Goal: Information Seeking & Learning: Compare options

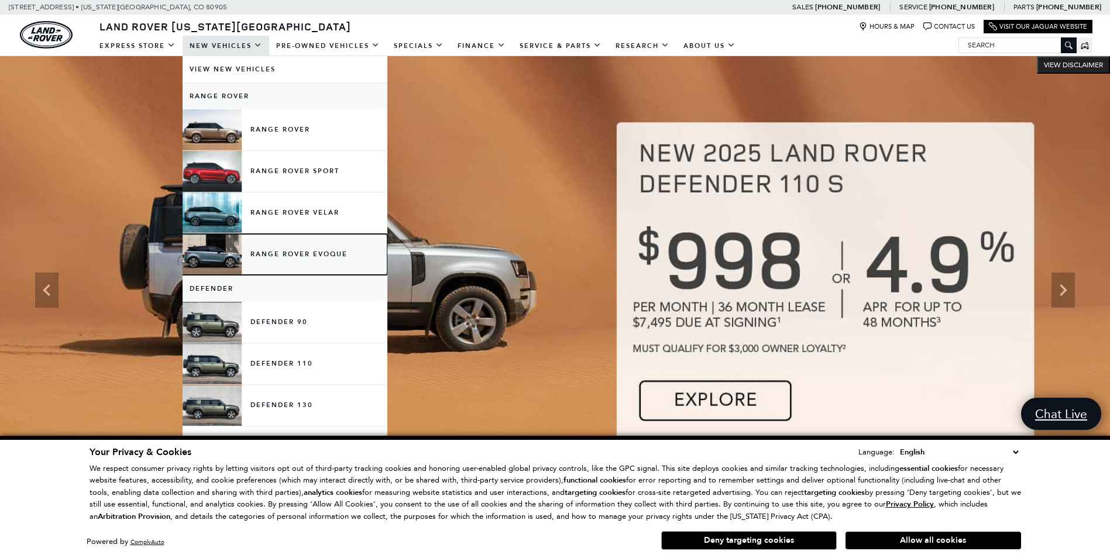
click at [286, 258] on link "Range Rover Evoque" at bounding box center [285, 254] width 205 height 41
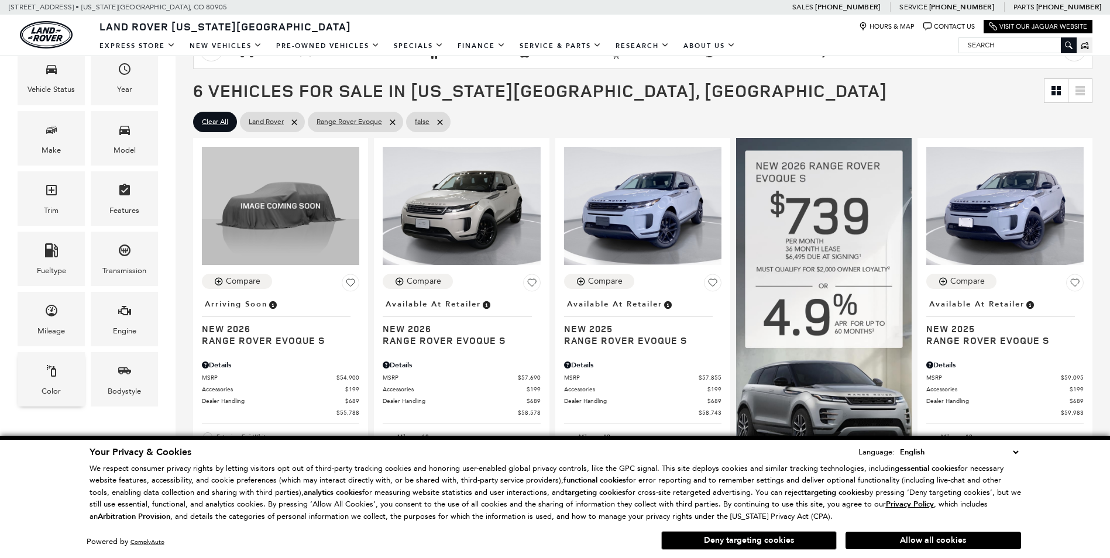
click at [97, 397] on div "Bodystyle" at bounding box center [124, 379] width 67 height 54
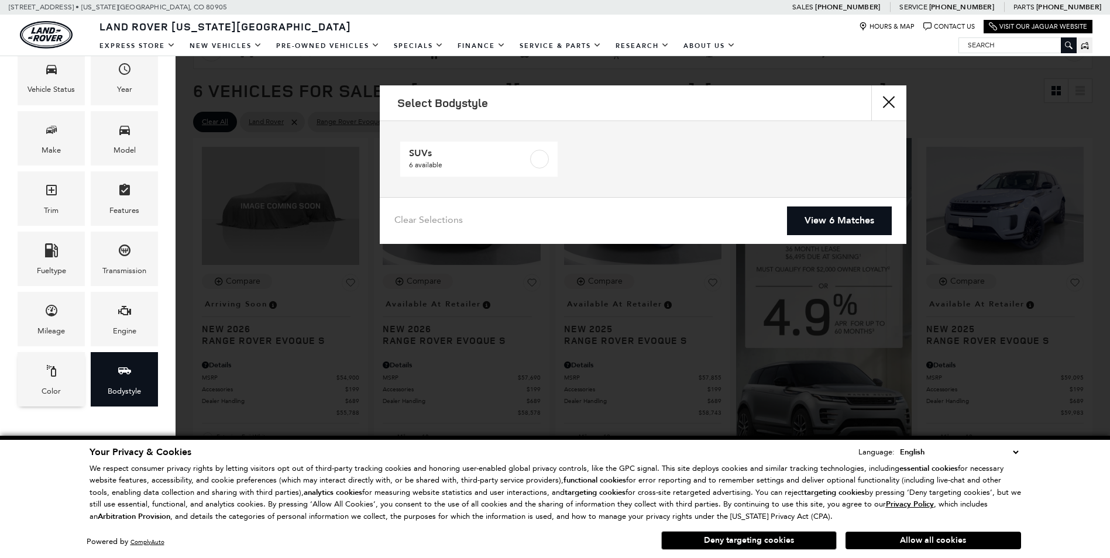
click at [55, 386] on div "Color" at bounding box center [51, 391] width 19 height 13
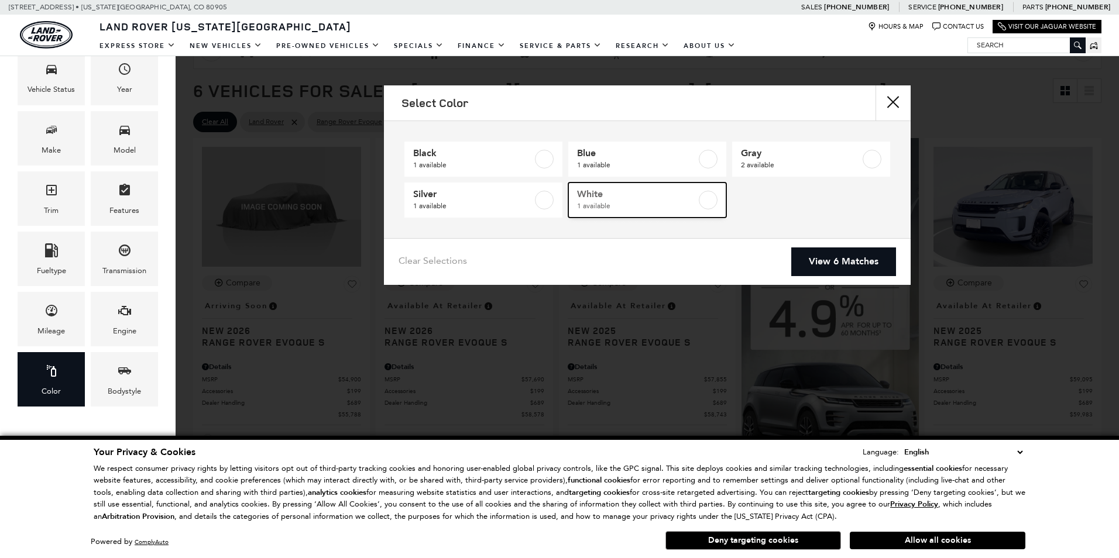
click at [681, 195] on span "White" at bounding box center [636, 194] width 119 height 12
type input "$54,900"
checkbox input "true"
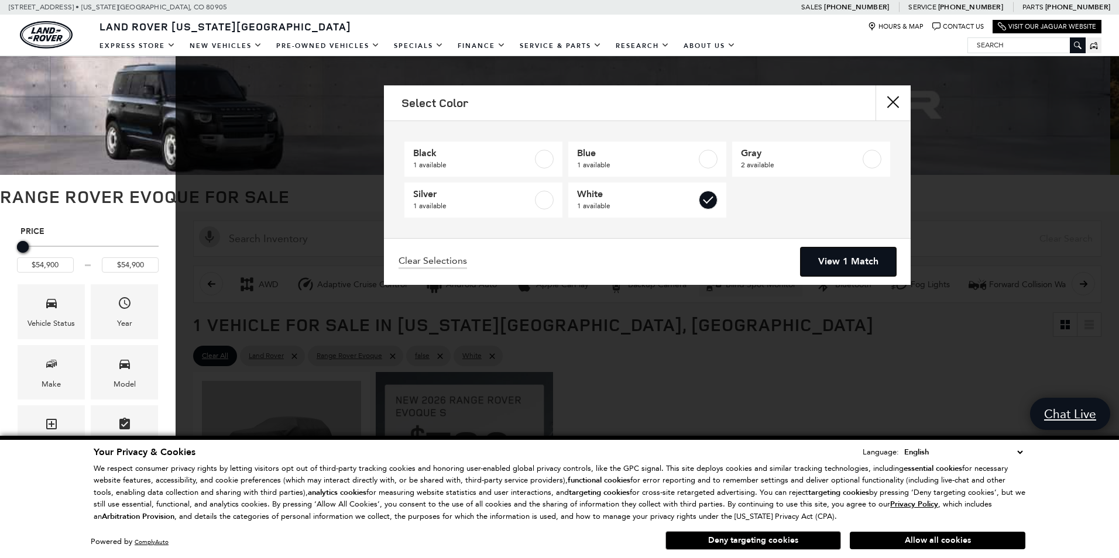
drag, startPoint x: 851, startPoint y: 261, endPoint x: 770, endPoint y: 284, distance: 84.1
click at [852, 261] on link "View 1 Match" at bounding box center [848, 262] width 95 height 29
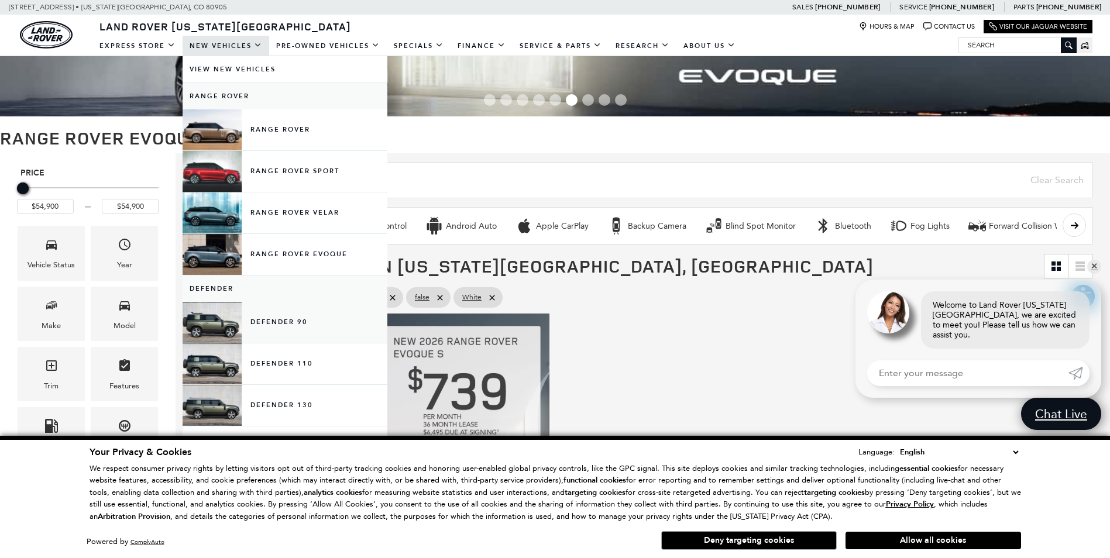
scroll to position [59, 0]
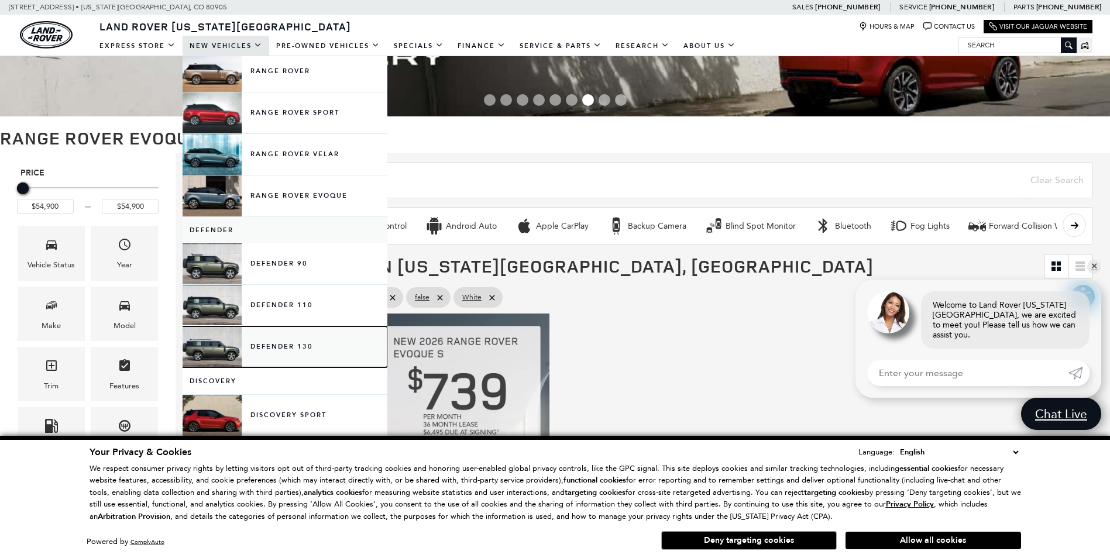
click at [277, 349] on link "Defender 130" at bounding box center [285, 347] width 205 height 41
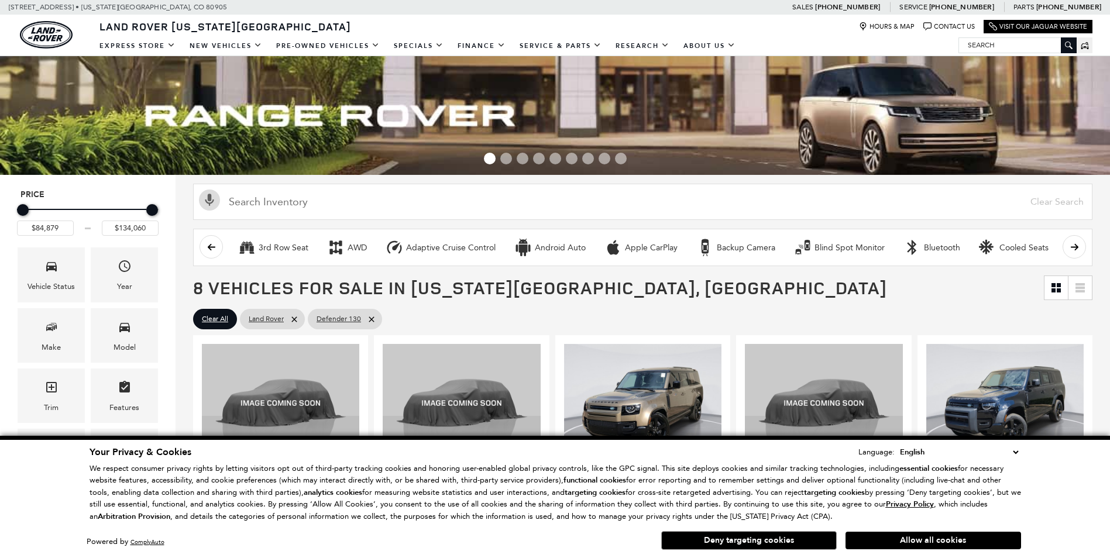
click at [49, 558] on icon "Color" at bounding box center [51, 568] width 14 height 14
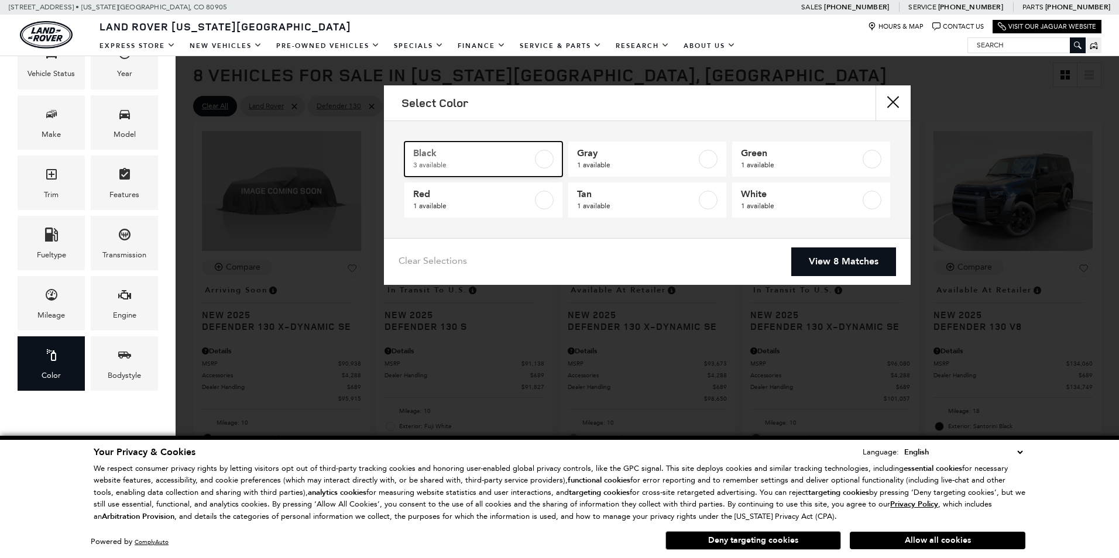
click at [507, 159] on span "Black" at bounding box center [472, 154] width 119 height 12
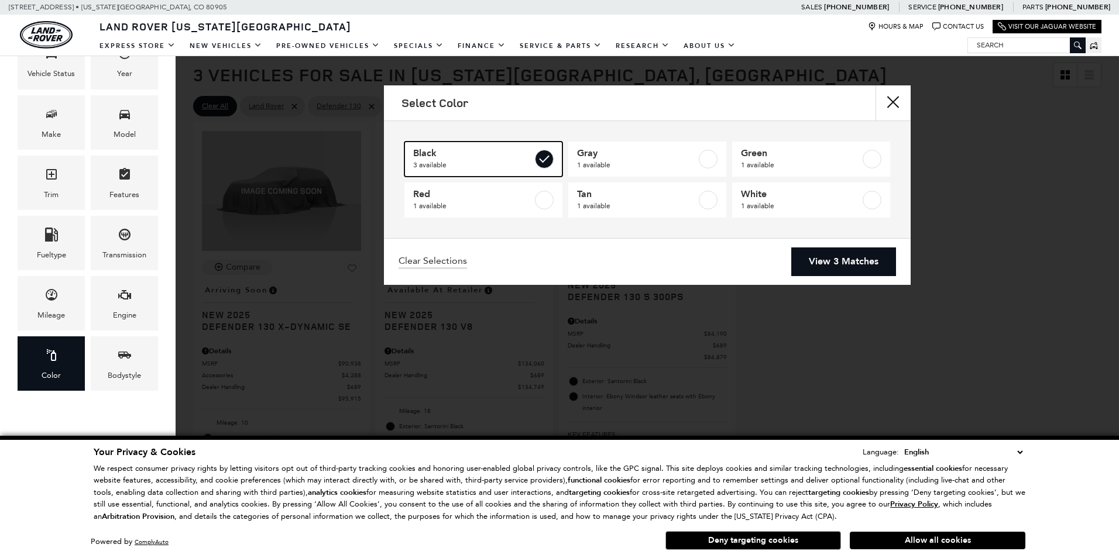
checkbox input "true"
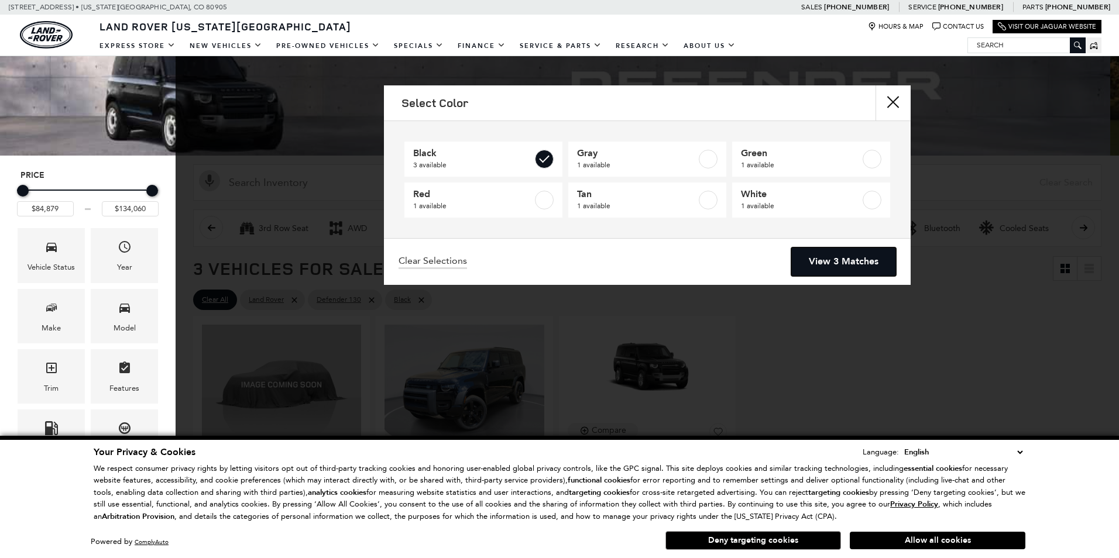
click at [850, 257] on link "View 3 Matches" at bounding box center [843, 262] width 105 height 29
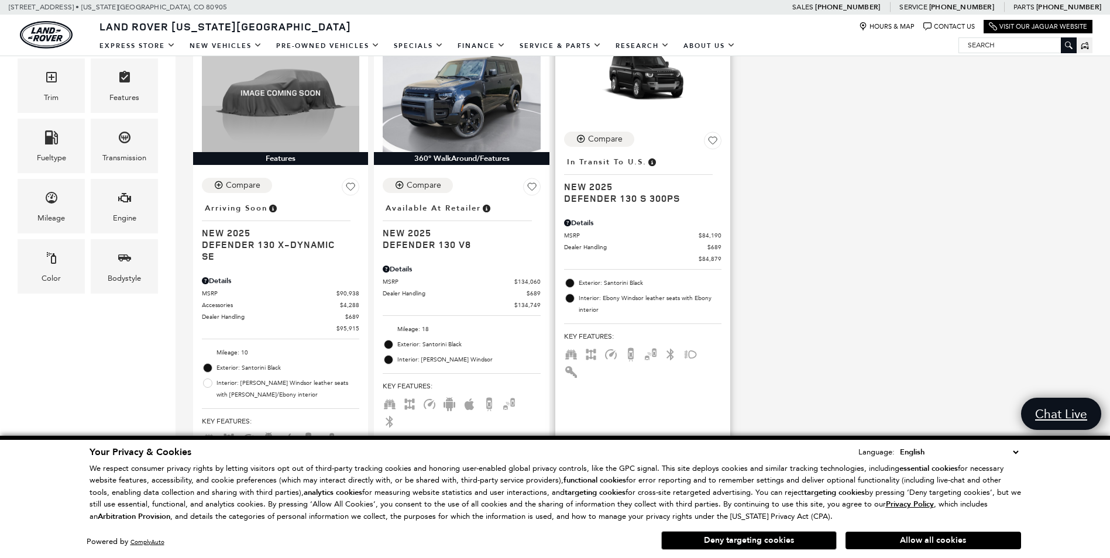
scroll to position [234, 0]
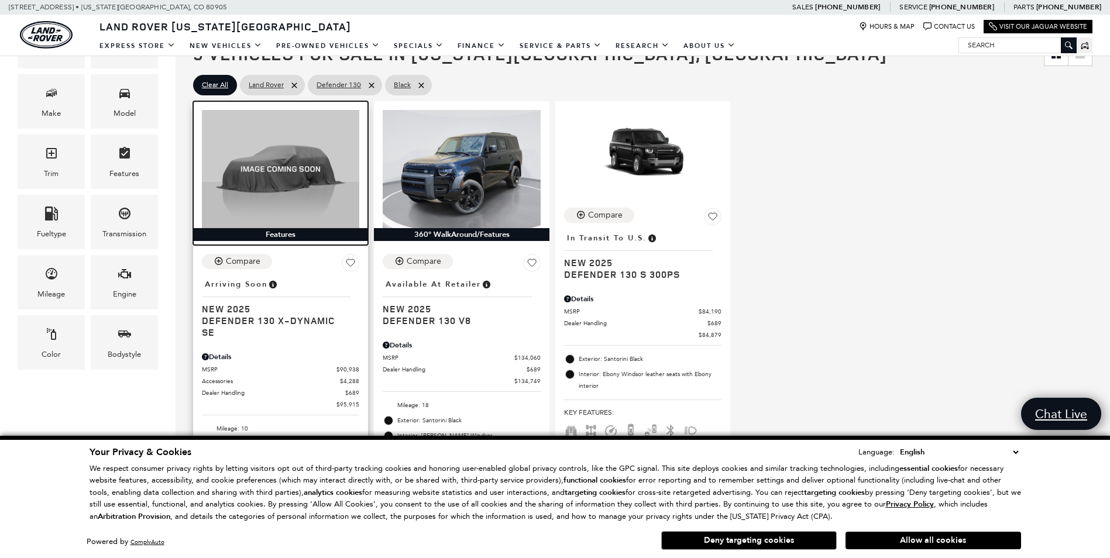
click at [303, 208] on img at bounding box center [280, 169] width 157 height 118
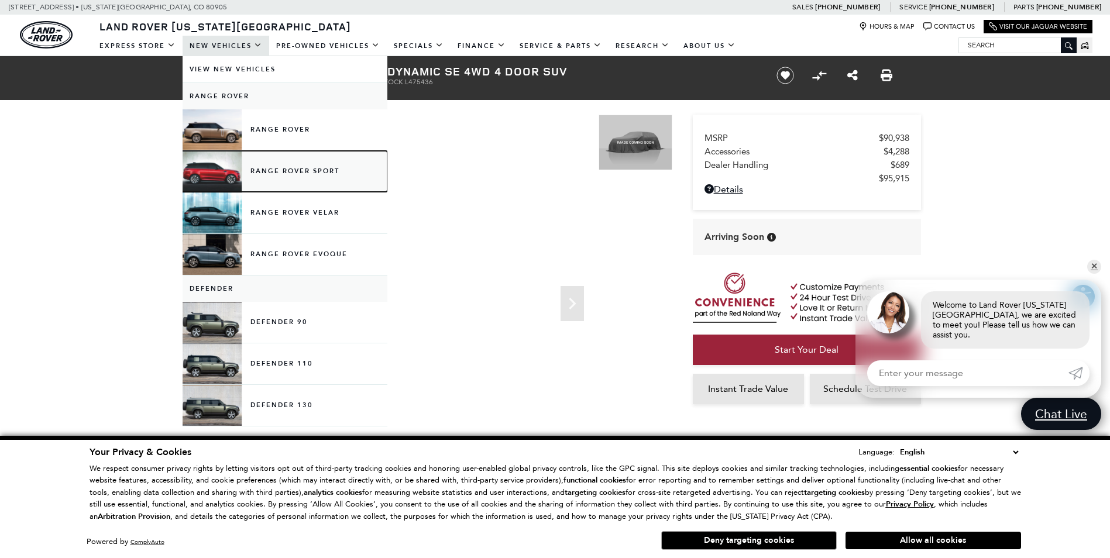
click at [307, 170] on link "Range Rover Sport" at bounding box center [285, 171] width 205 height 41
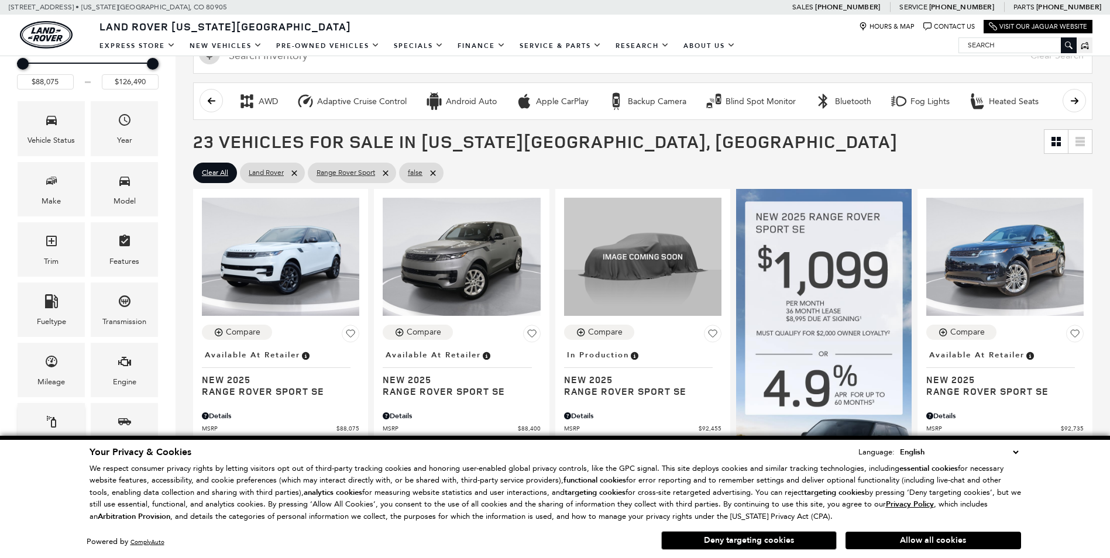
click at [53, 412] on span "Color" at bounding box center [51, 424] width 14 height 24
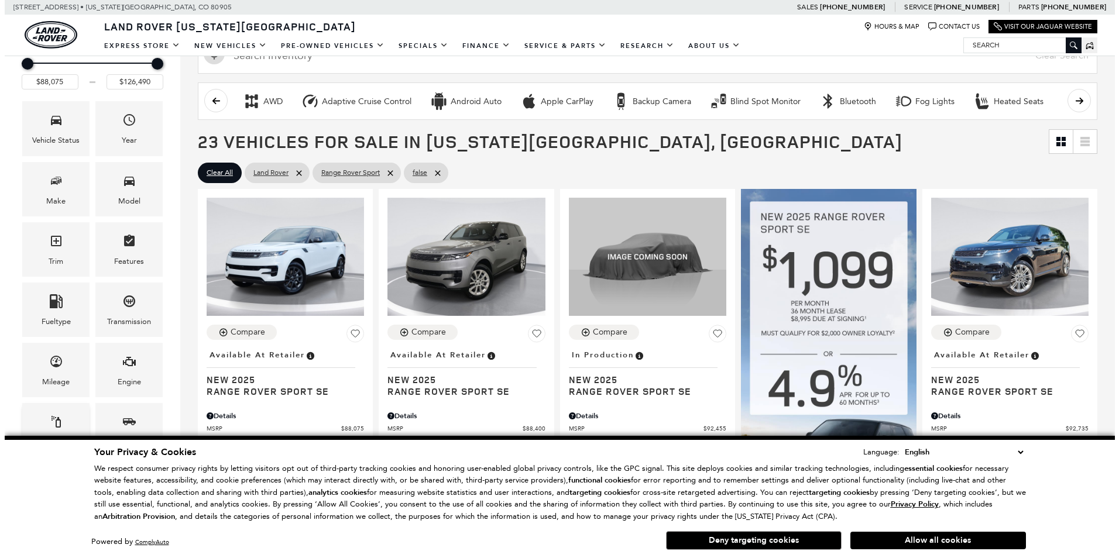
scroll to position [293, 0]
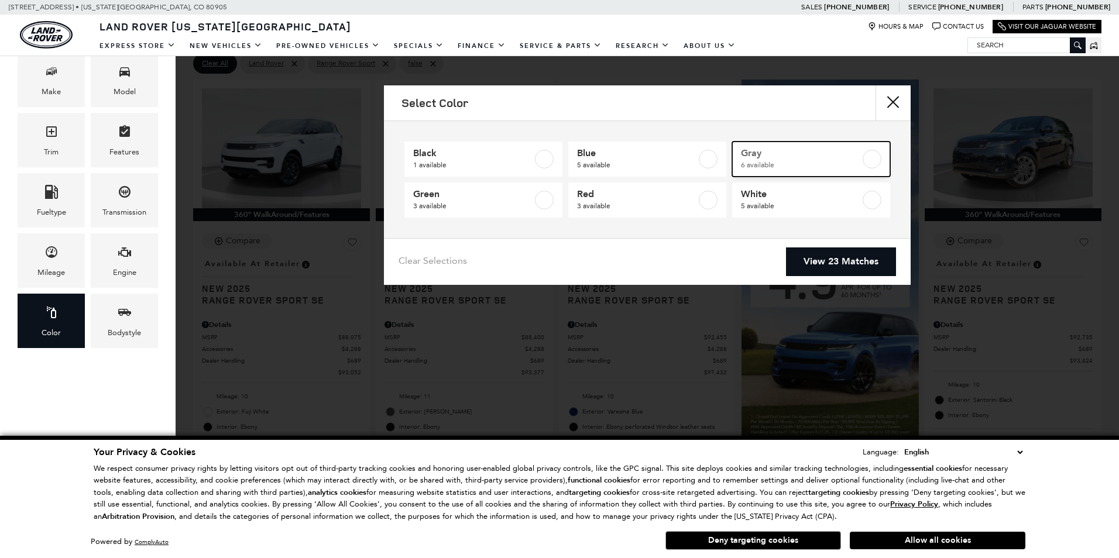
click at [822, 162] on span "6 available" at bounding box center [800, 165] width 119 height 12
type input "$88,400"
type input "$125,145"
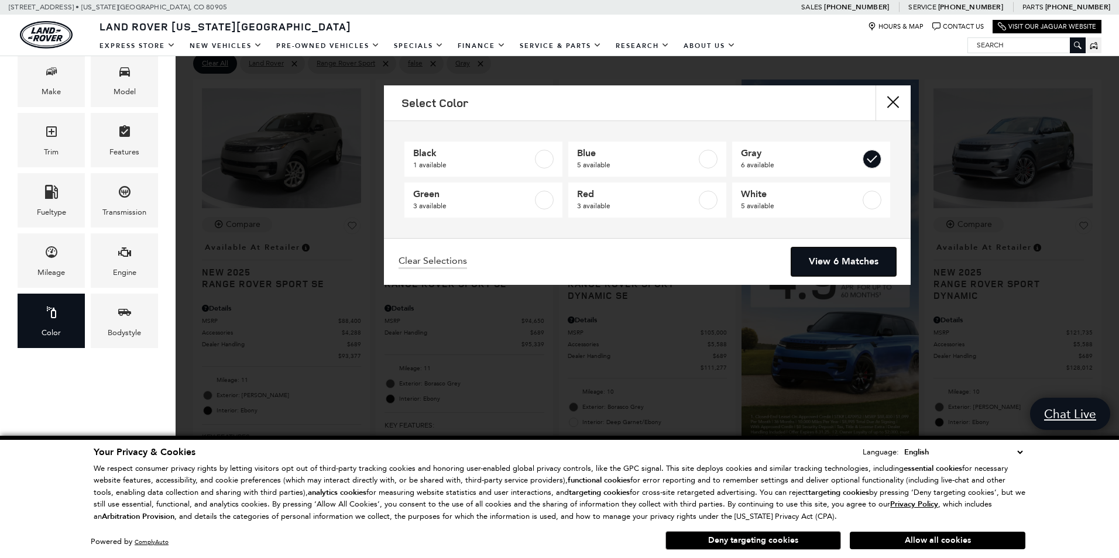
click at [872, 260] on link "View 6 Matches" at bounding box center [843, 262] width 105 height 29
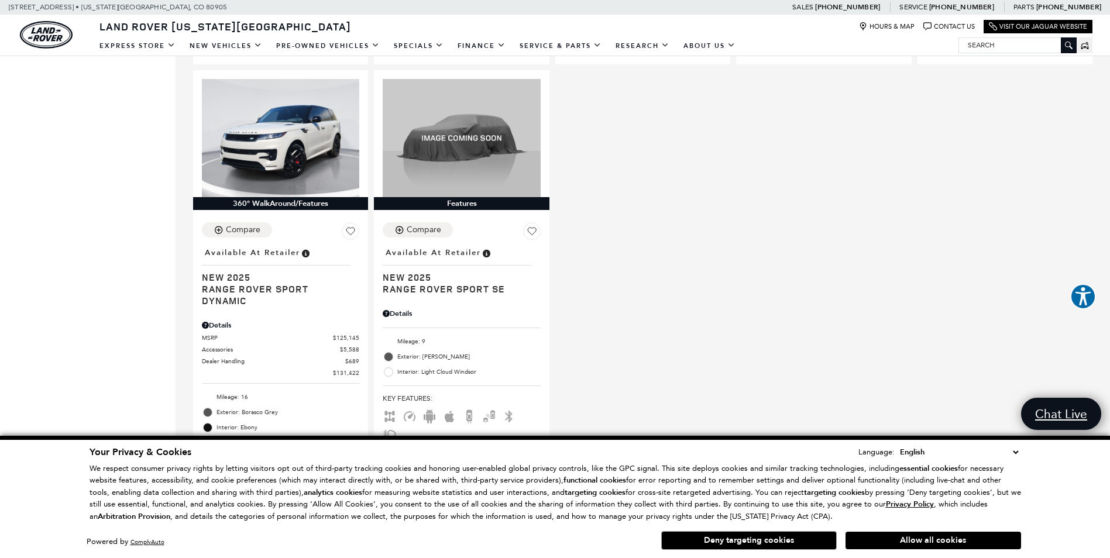
scroll to position [819, 0]
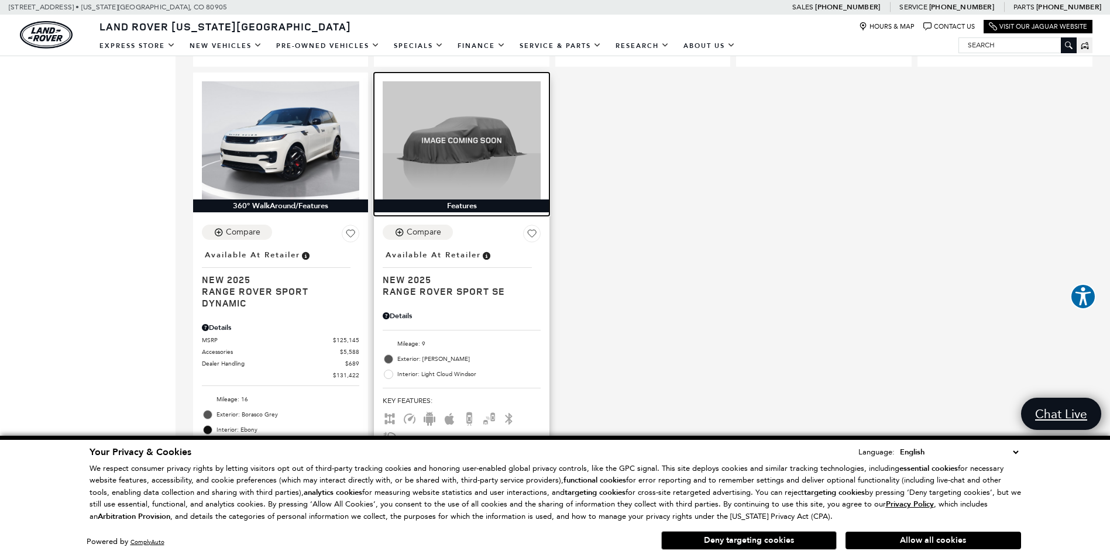
click at [461, 128] on img at bounding box center [461, 140] width 157 height 118
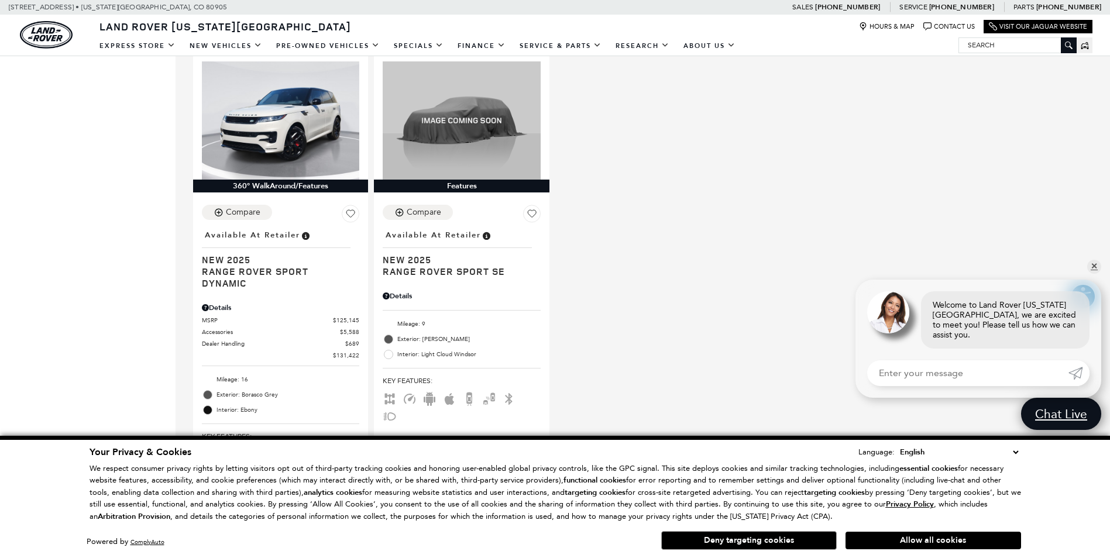
scroll to position [761, 0]
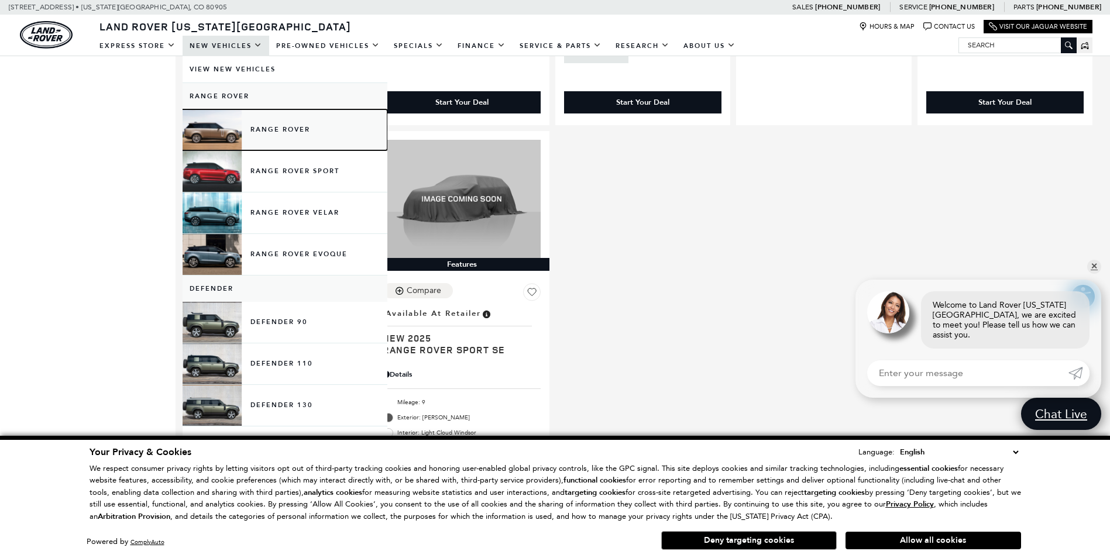
click at [274, 125] on link "Range Rover" at bounding box center [285, 129] width 205 height 41
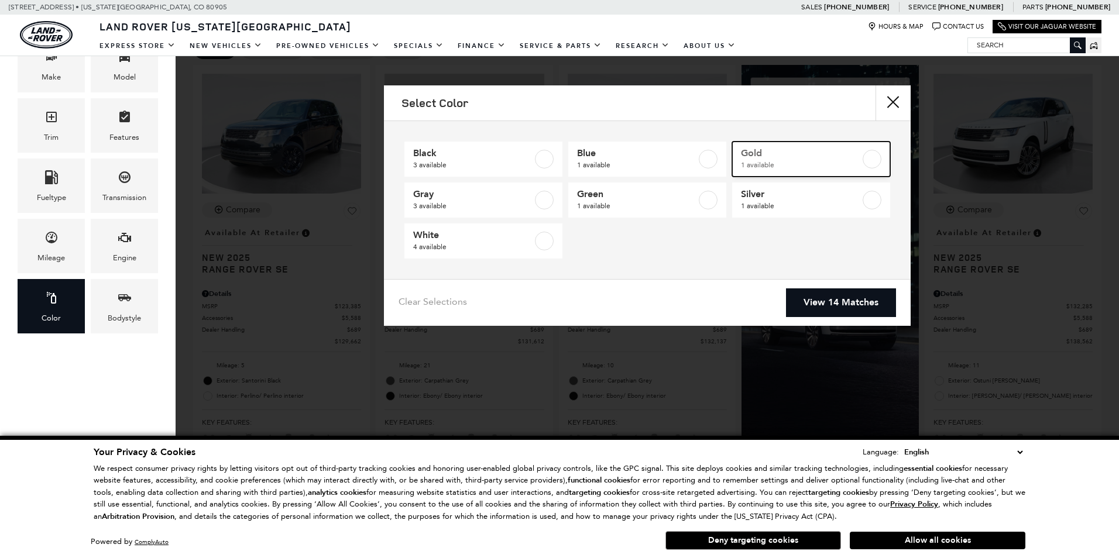
scroll to position [307, 0]
click at [791, 159] on span "1 available" at bounding box center [800, 165] width 119 height 12
checkbox input "true"
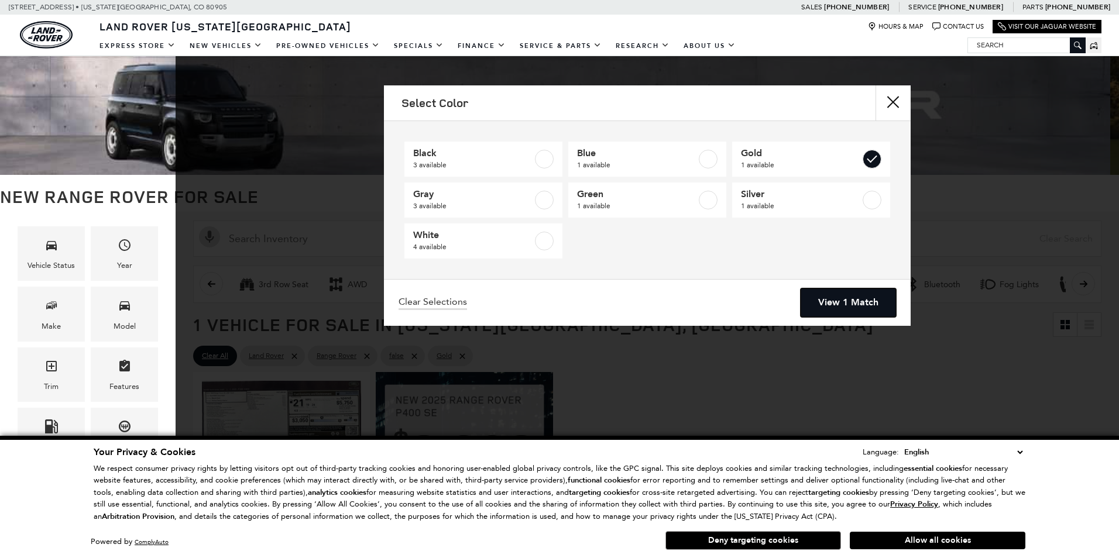
click at [838, 300] on link "View 1 Match" at bounding box center [848, 303] width 95 height 29
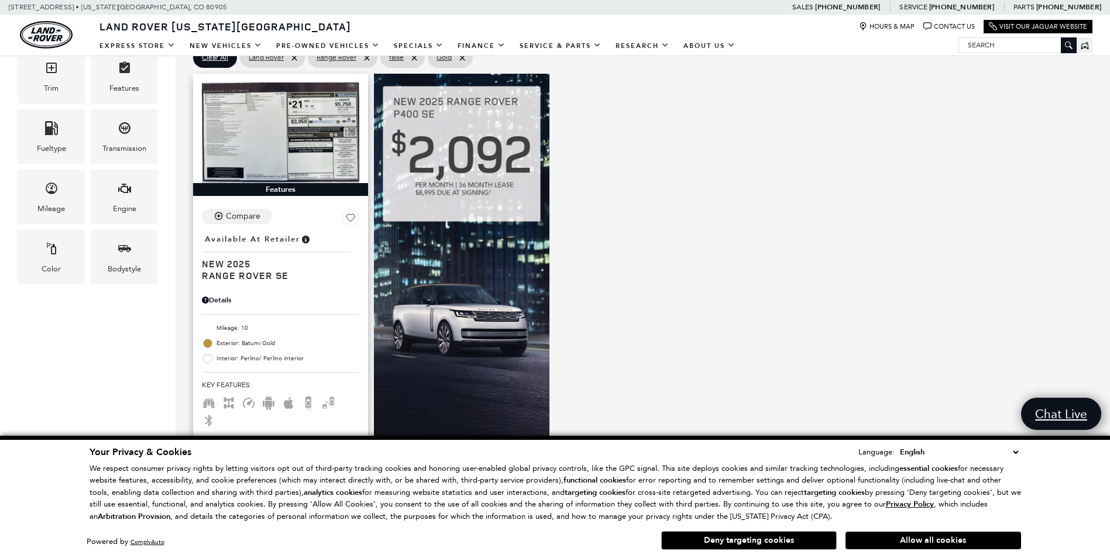
scroll to position [293, 0]
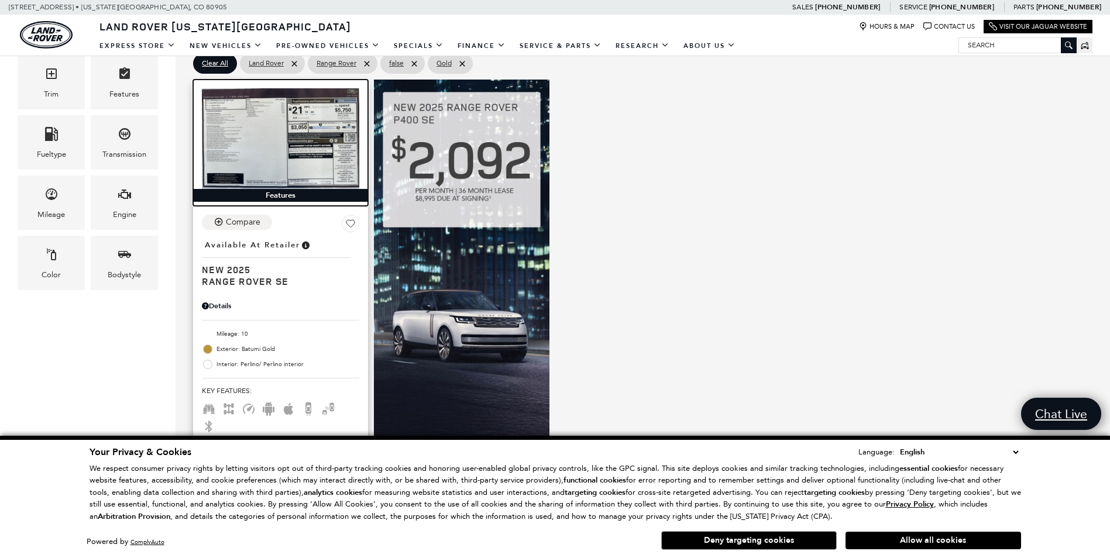
click at [294, 162] on img at bounding box center [280, 138] width 157 height 101
